Goal: Information Seeking & Learning: Compare options

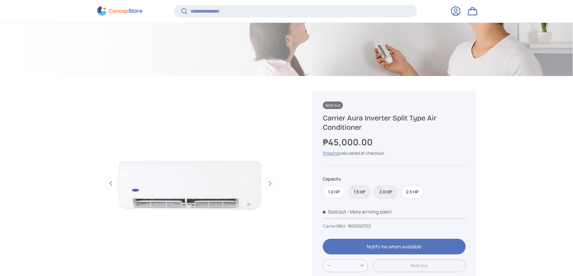
scroll to position [239, 0]
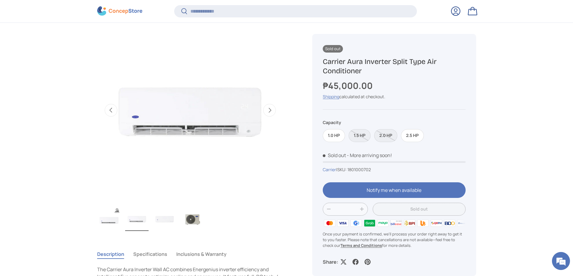
click at [273, 110] on button "Next" at bounding box center [269, 110] width 13 height 13
click at [272, 110] on button "Next" at bounding box center [269, 110] width 13 height 13
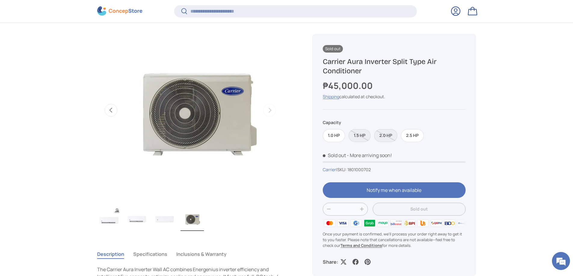
scroll to position [0, 568]
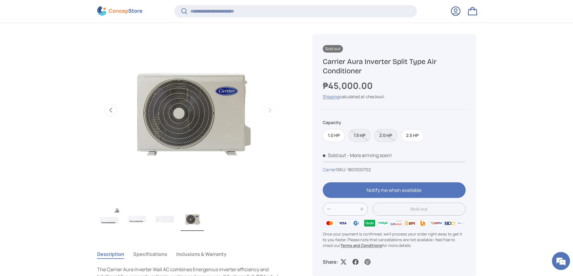
click at [388, 137] on label "2.0 HP" at bounding box center [385, 135] width 23 height 13
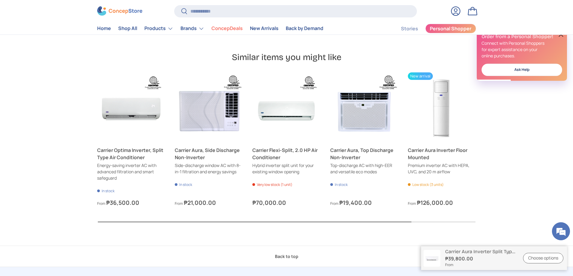
scroll to position [1683, 0]
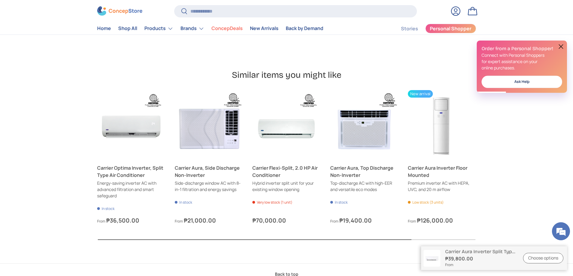
click at [0, 0] on button "Next" at bounding box center [0, 0] width 0 height 0
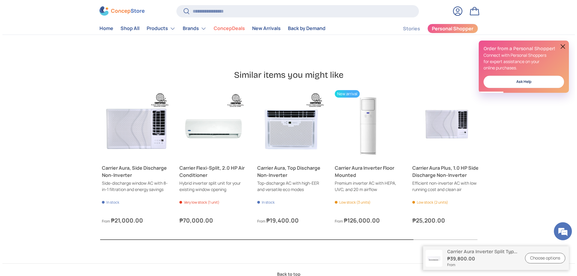
scroll to position [0, 78]
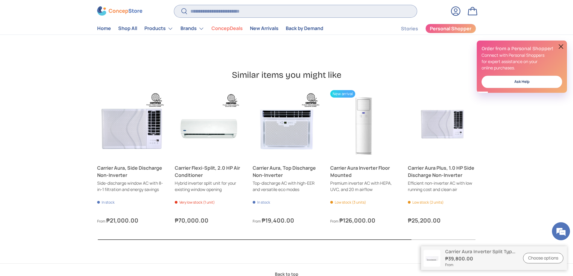
click at [289, 14] on input "Search" at bounding box center [295, 11] width 242 height 12
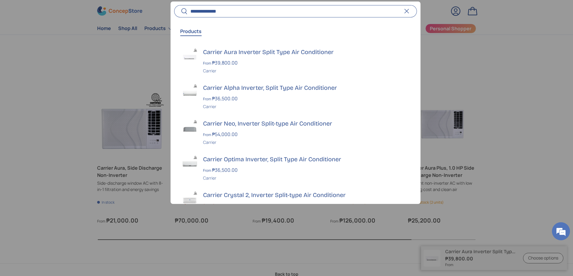
type input "**********"
click at [174, 5] on button "Search" at bounding box center [181, 12] width 14 height 14
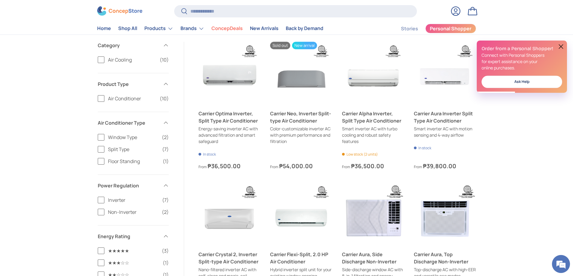
scroll to position [60, 0]
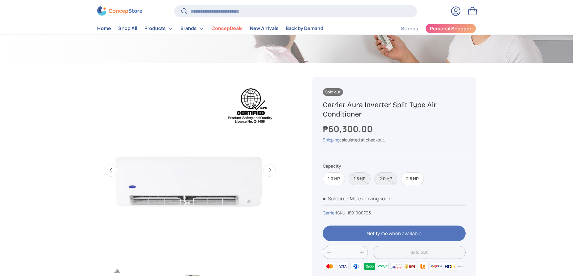
scroll to position [0, 189]
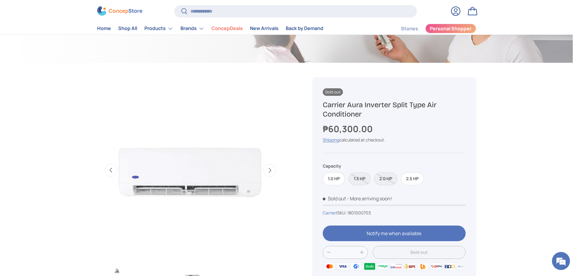
click at [365, 172] on div "1.0 HP 1.5 HP 2.0 HP 2.5 HP" at bounding box center [393, 177] width 142 height 17
click at [392, 174] on label "2.0 HP" at bounding box center [385, 179] width 23 height 13
click at [411, 178] on label "2.5 HP" at bounding box center [412, 179] width 23 height 13
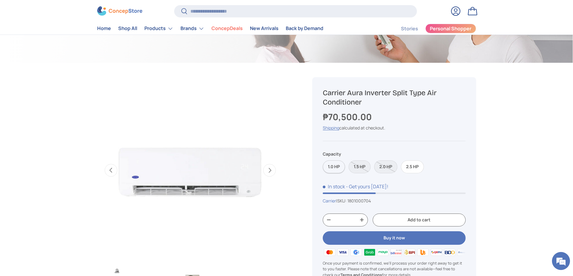
click at [336, 170] on label "1.0 HP" at bounding box center [333, 166] width 22 height 13
click at [374, 168] on div "1.0 HP 1.5 HP 2.0 HP 2.5 HP" at bounding box center [393, 165] width 142 height 17
click at [362, 167] on label "1.5 HP" at bounding box center [359, 166] width 22 height 13
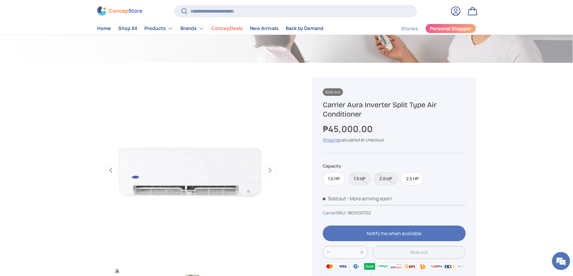
click at [384, 179] on label "2.0 HP" at bounding box center [385, 179] width 23 height 13
click at [368, 179] on label "1.5 HP" at bounding box center [359, 179] width 22 height 13
click at [395, 178] on label "2.0 HP" at bounding box center [385, 179] width 23 height 13
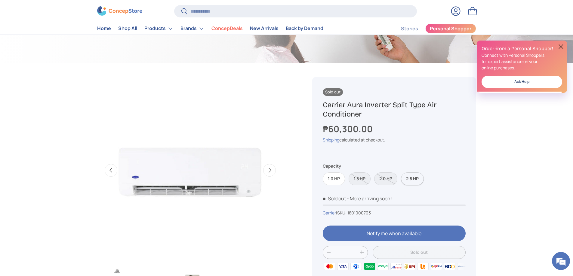
click at [410, 179] on label "2.5 HP" at bounding box center [412, 179] width 23 height 13
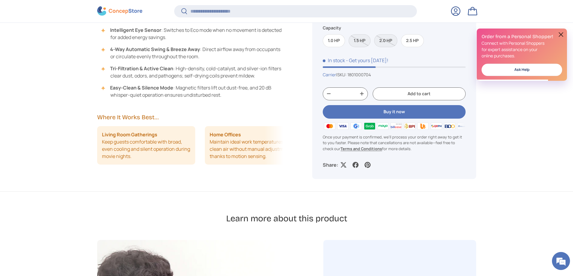
scroll to position [540, 0]
